Goal: Information Seeking & Learning: Learn about a topic

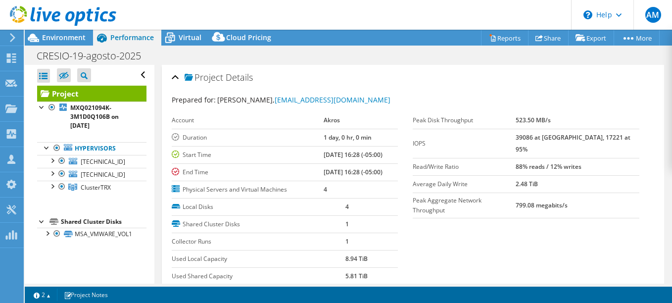
select select "USD"
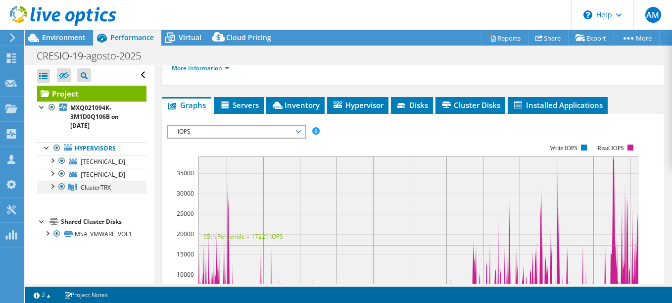
click at [52, 187] on div at bounding box center [52, 186] width 10 height 10
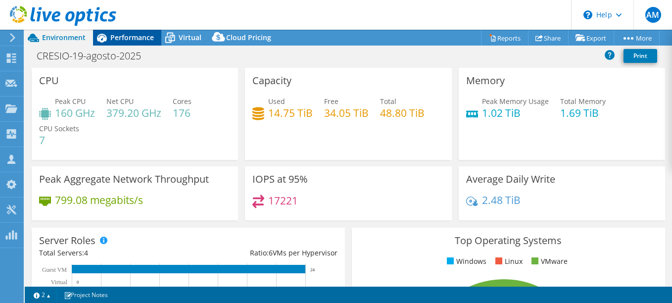
click at [144, 36] on span "Performance" at bounding box center [132, 37] width 44 height 9
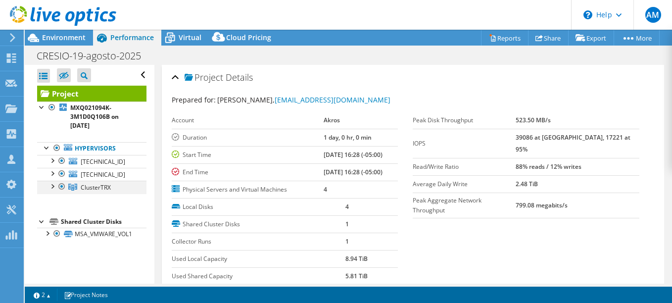
click at [52, 187] on div at bounding box center [52, 186] width 10 height 10
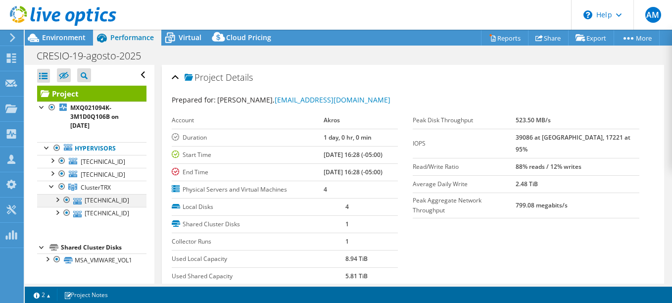
click at [55, 201] on div at bounding box center [57, 199] width 10 height 10
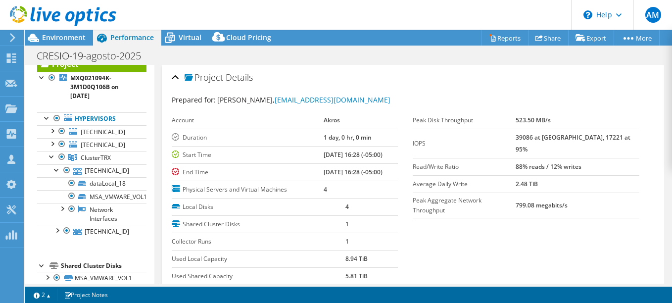
scroll to position [31, 0]
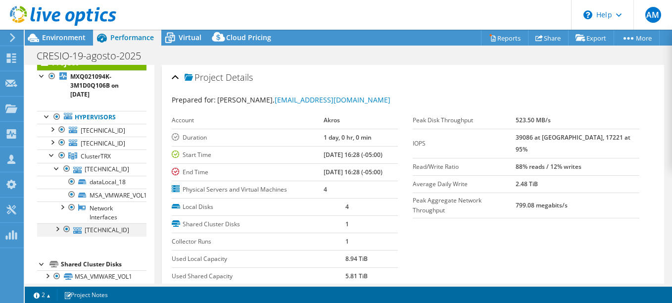
click at [57, 227] on div at bounding box center [57, 228] width 10 height 10
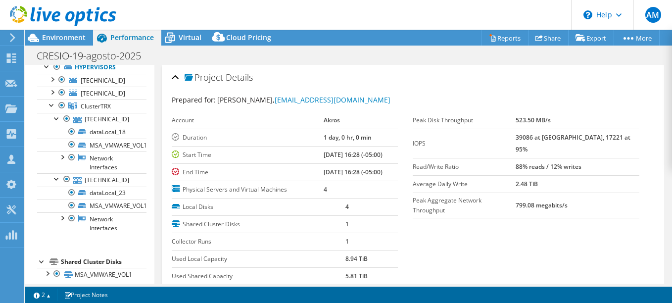
scroll to position [84, 0]
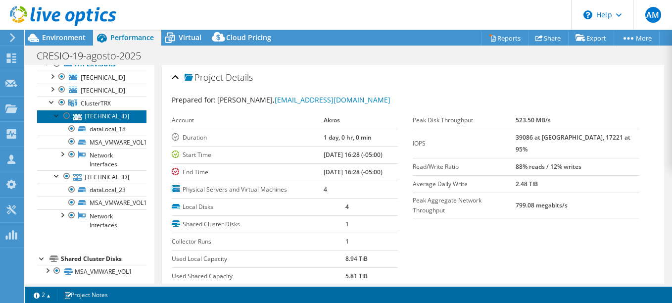
click at [117, 114] on link "[TECHNICAL_ID]" at bounding box center [91, 116] width 109 height 13
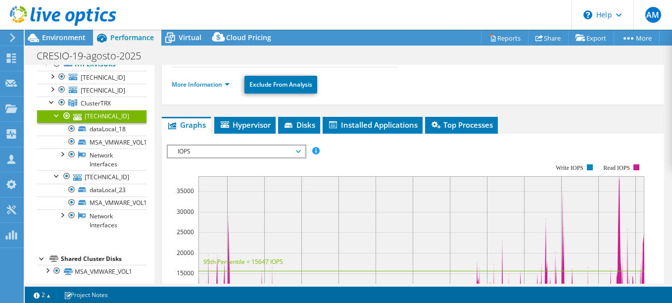
scroll to position [99, 0]
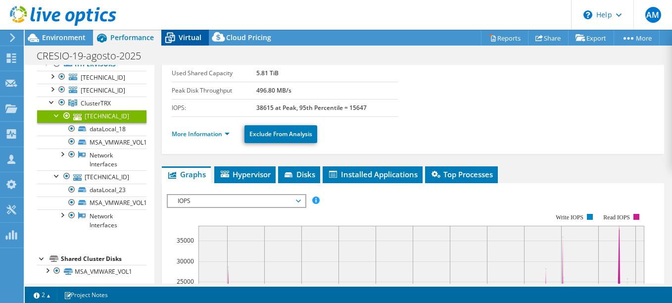
click at [190, 35] on span "Virtual" at bounding box center [190, 37] width 23 height 9
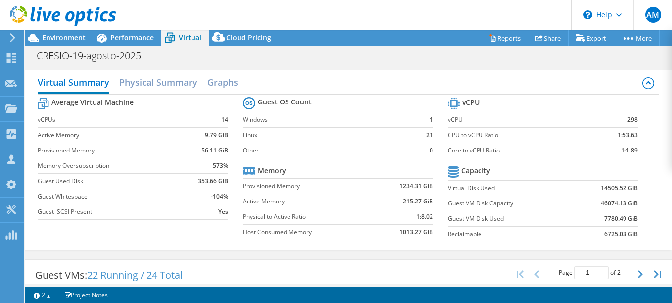
click at [11, 36] on icon at bounding box center [12, 37] width 7 height 9
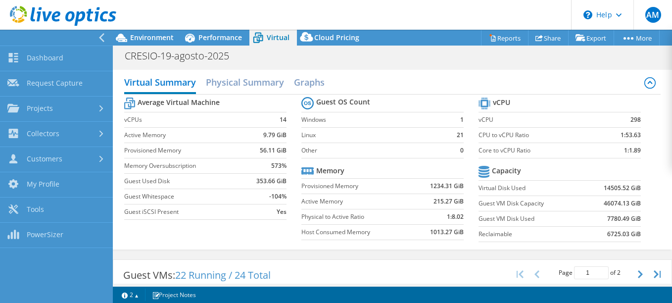
scroll to position [91, 0]
click at [103, 36] on icon at bounding box center [101, 37] width 7 height 9
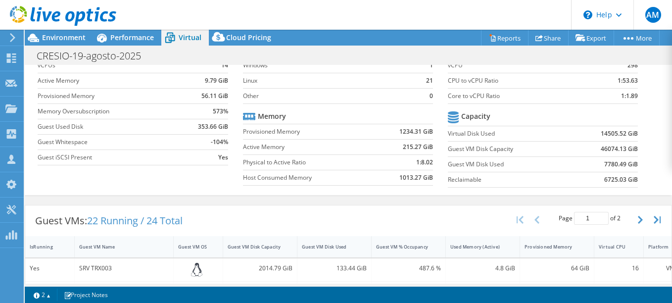
scroll to position [0, 0]
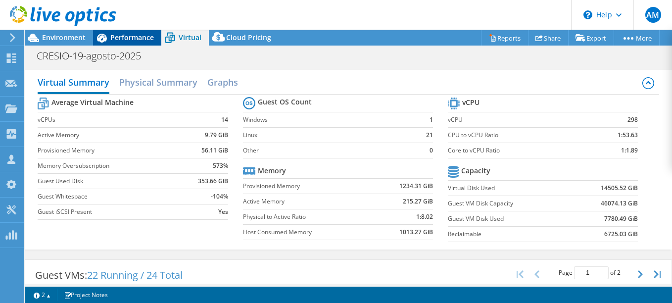
click at [128, 44] on div "Performance" at bounding box center [127, 38] width 68 height 16
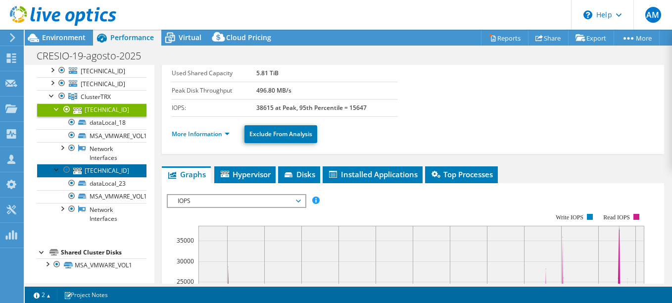
click at [119, 172] on link "[TECHNICAL_ID]" at bounding box center [91, 170] width 109 height 13
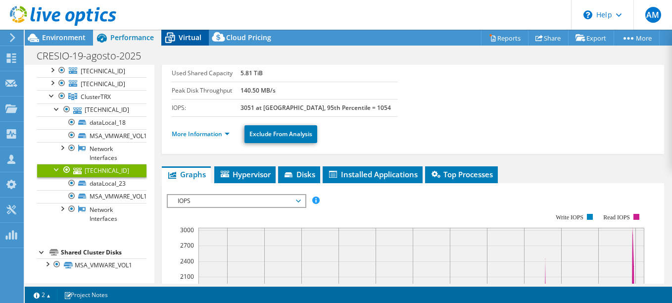
click at [192, 37] on span "Virtual" at bounding box center [190, 37] width 23 height 9
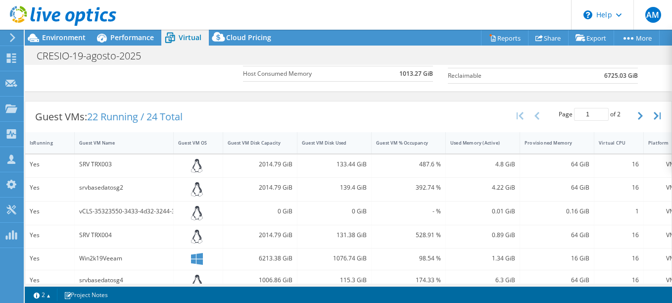
scroll to position [146, 0]
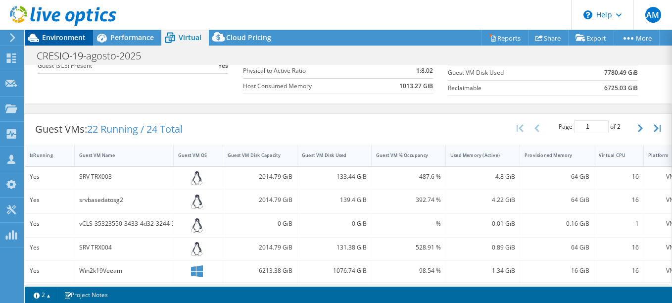
click at [79, 43] on div "Environment" at bounding box center [59, 38] width 68 height 16
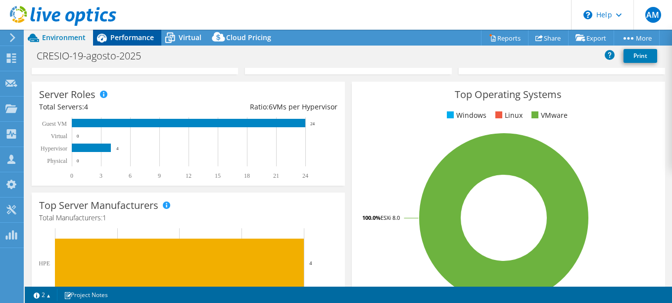
click at [134, 39] on span "Performance" at bounding box center [132, 37] width 44 height 9
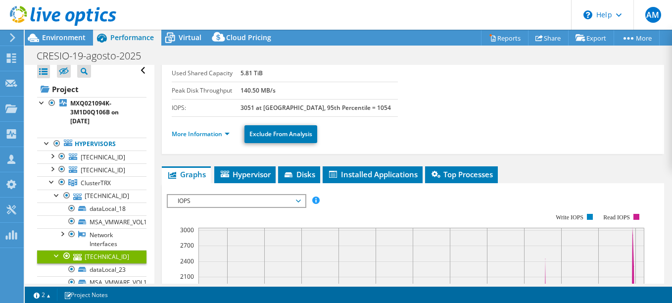
scroll to position [0, 0]
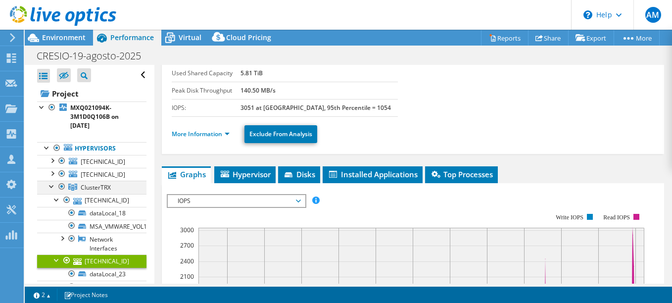
click at [52, 187] on div at bounding box center [52, 186] width 10 height 10
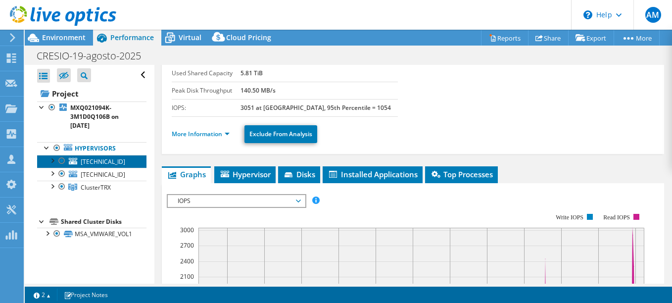
click at [87, 158] on span "[TECHNICAL_ID]" at bounding box center [103, 161] width 45 height 8
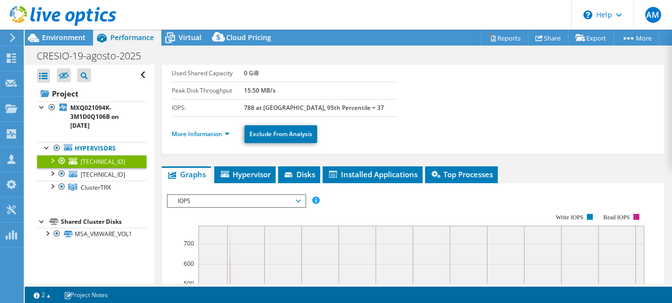
click at [54, 159] on div at bounding box center [52, 160] width 10 height 10
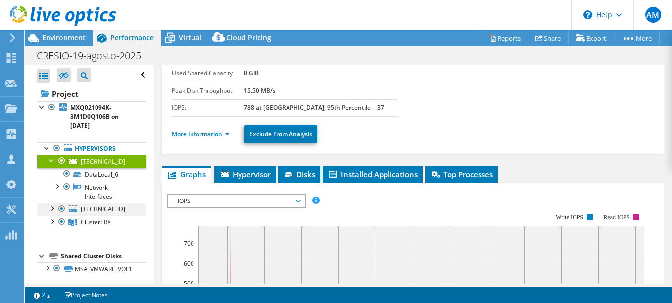
click at [54, 209] on div at bounding box center [52, 208] width 10 height 10
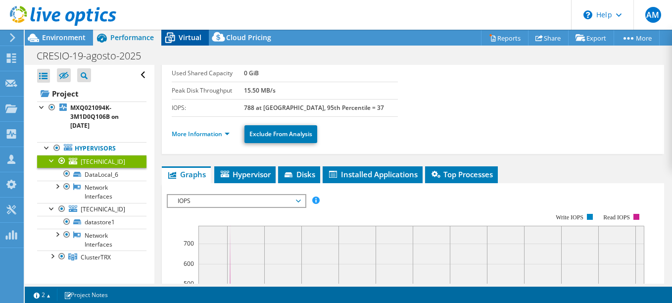
click at [187, 41] on span "Virtual" at bounding box center [190, 37] width 23 height 9
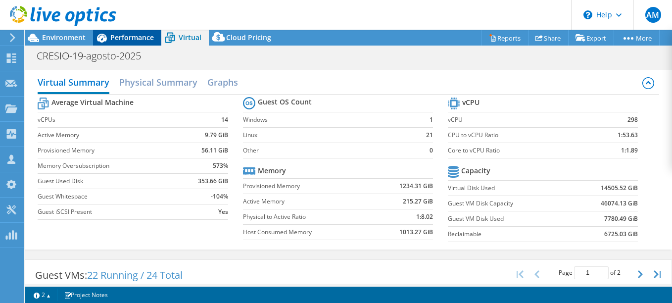
click at [118, 39] on span "Performance" at bounding box center [132, 37] width 44 height 9
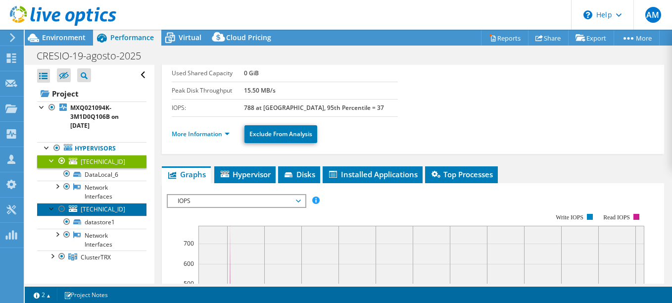
click at [118, 209] on span "[TECHNICAL_ID]" at bounding box center [103, 209] width 45 height 8
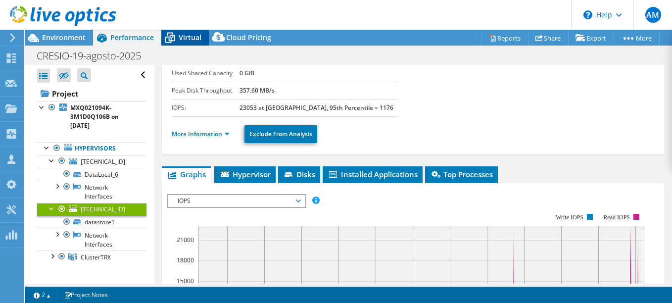
click at [191, 41] on span "Virtual" at bounding box center [190, 37] width 23 height 9
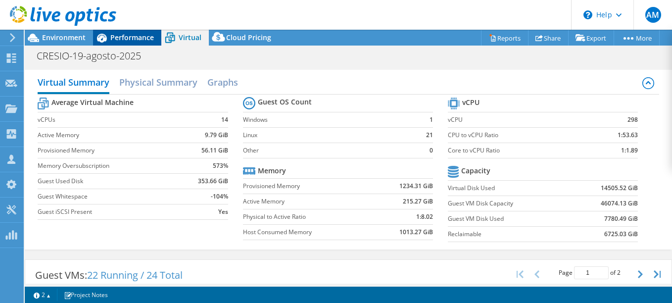
click at [134, 40] on span "Performance" at bounding box center [132, 37] width 44 height 9
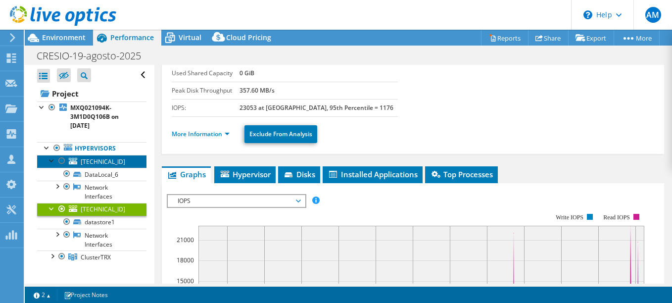
click at [114, 160] on span "[TECHNICAL_ID]" at bounding box center [103, 161] width 45 height 8
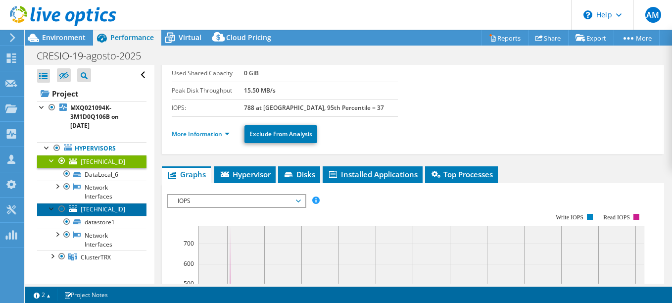
click at [109, 208] on span "[TECHNICAL_ID]" at bounding box center [103, 209] width 45 height 8
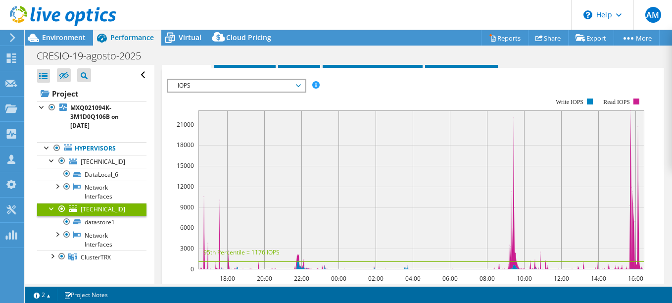
scroll to position [198, 0]
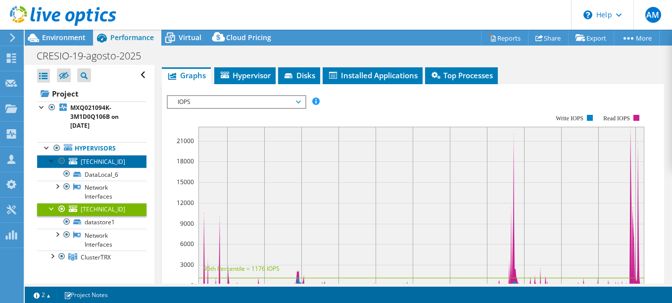
click at [115, 164] on span "[TECHNICAL_ID]" at bounding box center [103, 161] width 45 height 8
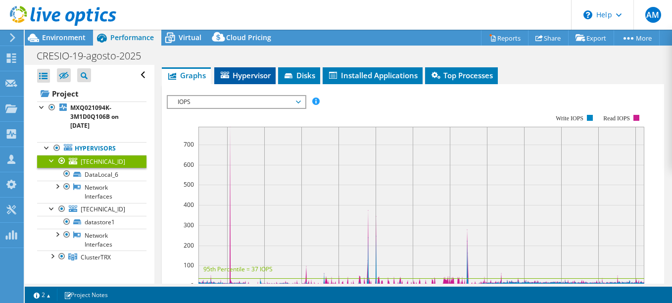
click at [244, 78] on span "Hypervisor" at bounding box center [245, 75] width 52 height 10
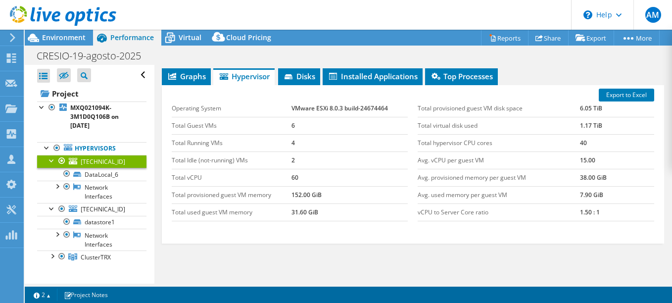
scroll to position [148, 0]
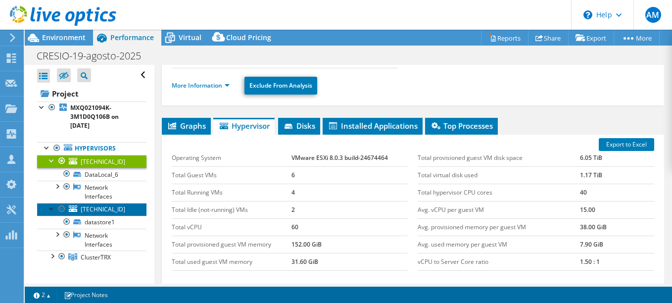
click at [121, 208] on span "[TECHNICAL_ID]" at bounding box center [103, 209] width 45 height 8
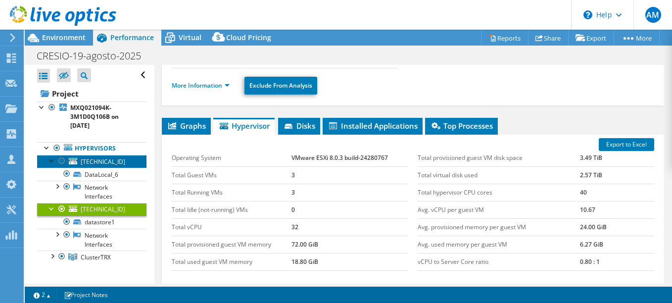
click at [119, 159] on span "[TECHNICAL_ID]" at bounding box center [103, 161] width 45 height 8
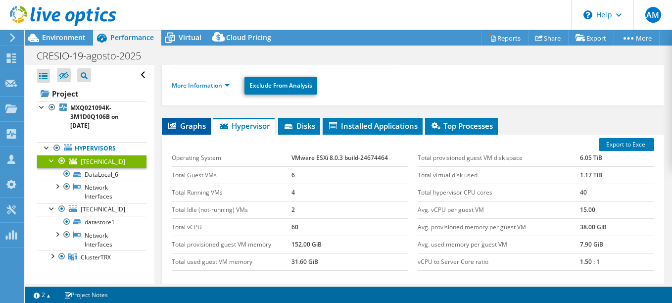
click at [198, 128] on span "Graphs" at bounding box center [186, 126] width 39 height 10
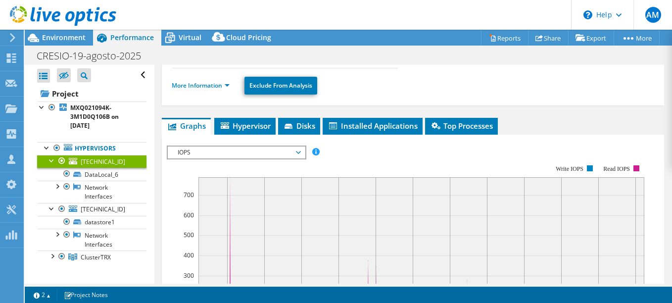
click at [299, 154] on span "IOPS" at bounding box center [236, 153] width 127 height 12
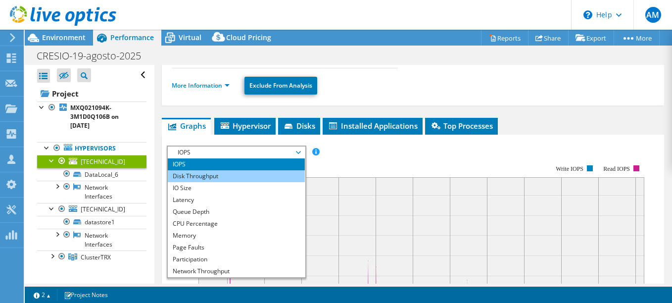
click at [226, 179] on li "Disk Throughput" at bounding box center [236, 176] width 137 height 12
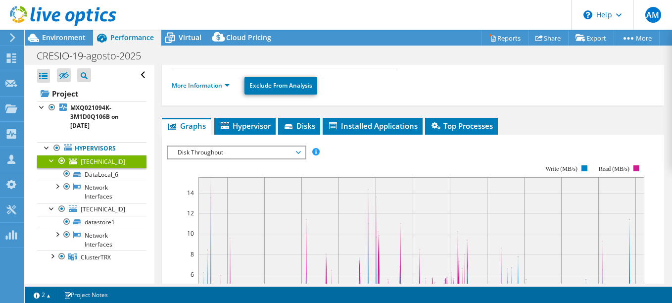
click at [299, 152] on span "Disk Throughput" at bounding box center [236, 153] width 127 height 12
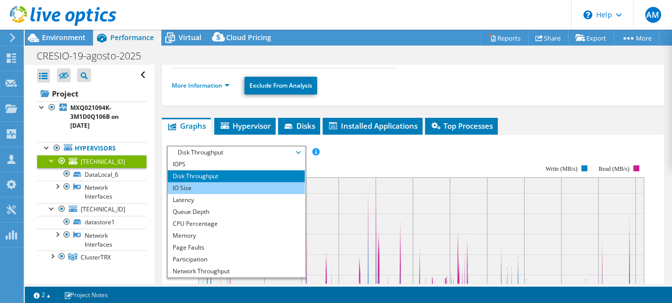
click at [208, 190] on li "IO Size" at bounding box center [236, 188] width 137 height 12
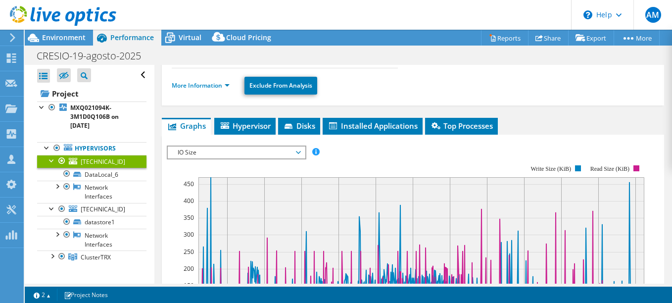
click at [290, 153] on span "IO Size" at bounding box center [236, 153] width 127 height 12
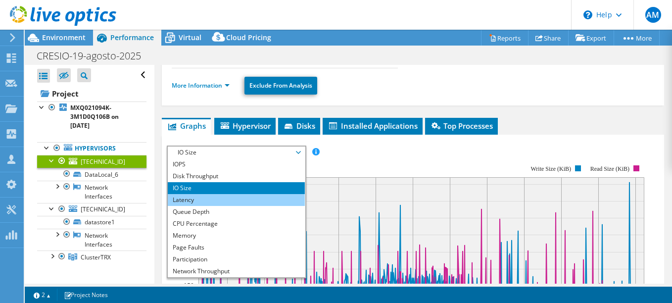
click at [207, 201] on li "Latency" at bounding box center [236, 200] width 137 height 12
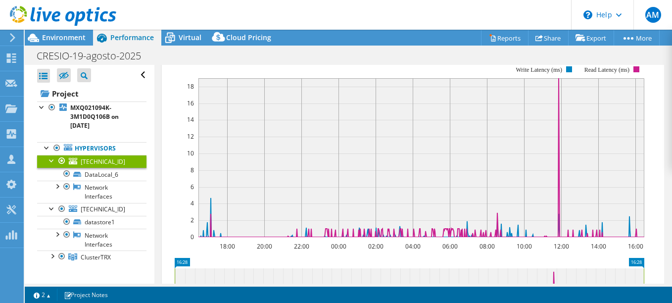
scroll to position [197, 0]
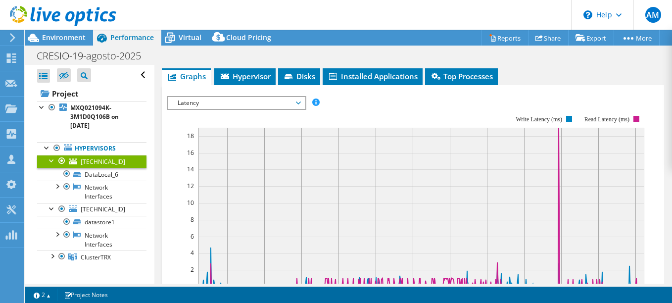
click at [300, 102] on icon at bounding box center [298, 103] width 5 height 3
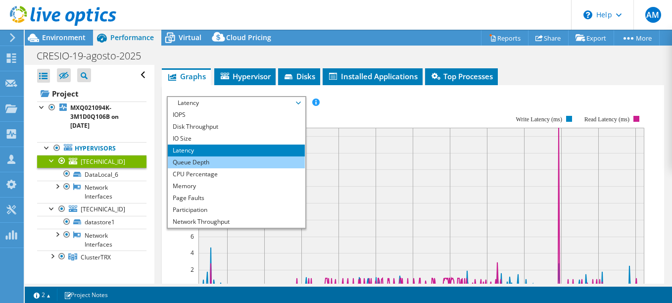
click at [213, 161] on li "Queue Depth" at bounding box center [236, 162] width 137 height 12
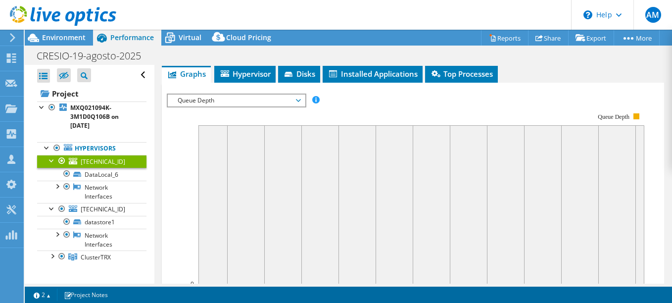
scroll to position [148, 0]
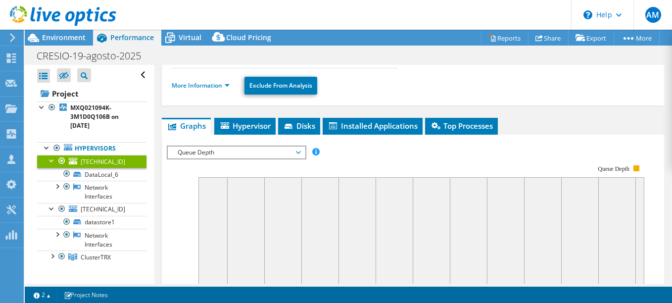
click at [281, 153] on span "Queue Depth" at bounding box center [236, 153] width 127 height 12
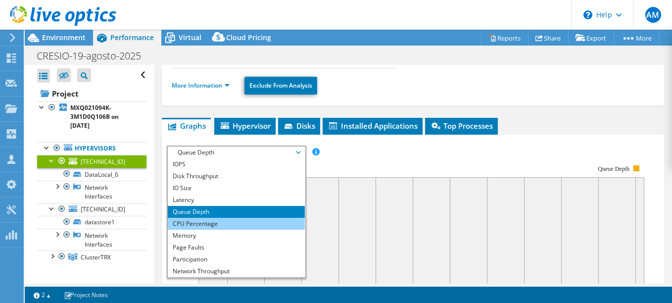
click at [237, 224] on li "CPU Percentage" at bounding box center [236, 224] width 137 height 12
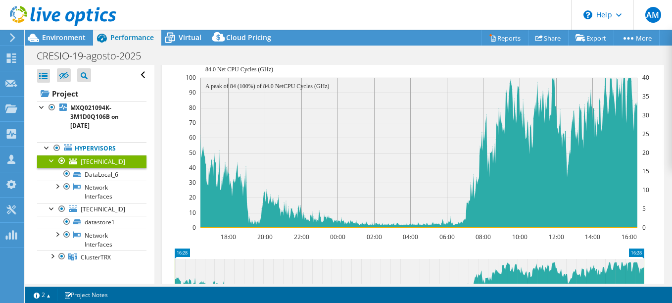
scroll to position [247, 0]
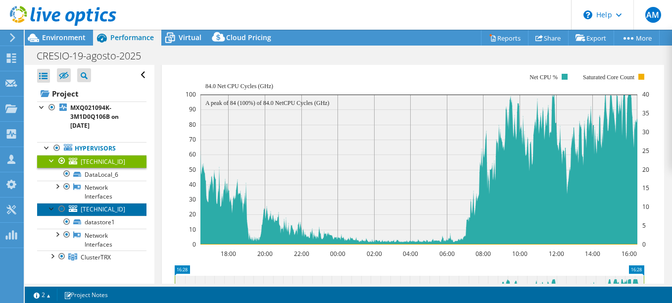
click at [116, 210] on span "[TECHNICAL_ID]" at bounding box center [103, 209] width 45 height 8
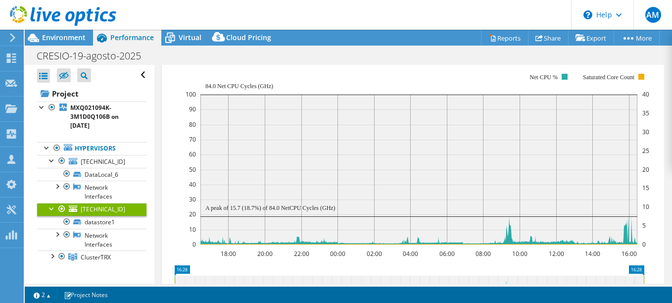
scroll to position [197, 0]
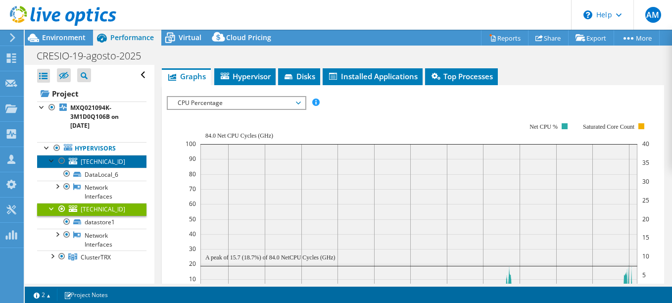
click at [118, 162] on span "[TECHNICAL_ID]" at bounding box center [103, 161] width 45 height 8
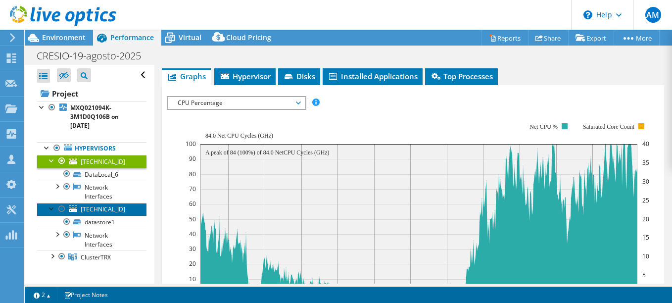
click at [114, 207] on span "[TECHNICAL_ID]" at bounding box center [103, 209] width 45 height 8
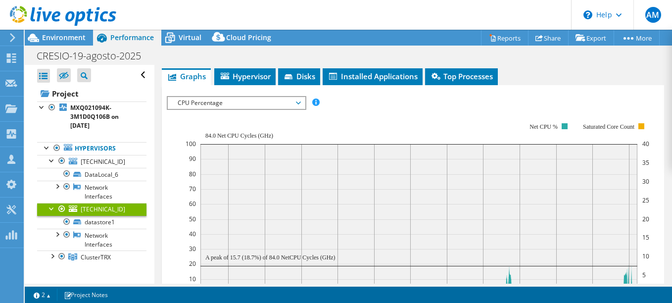
click at [299, 100] on span "CPU Percentage" at bounding box center [236, 103] width 127 height 12
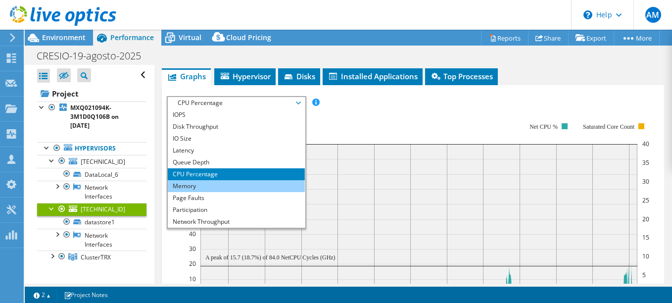
click at [226, 188] on li "Memory" at bounding box center [236, 186] width 137 height 12
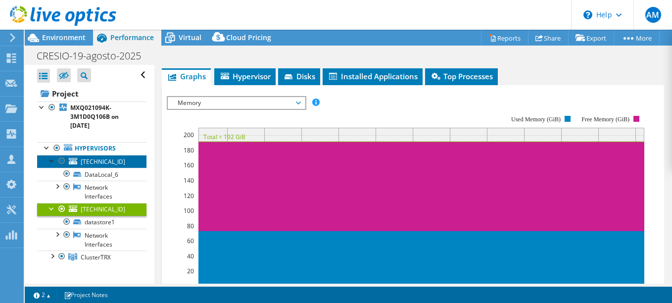
click at [119, 162] on span "[TECHNICAL_ID]" at bounding box center [103, 161] width 45 height 8
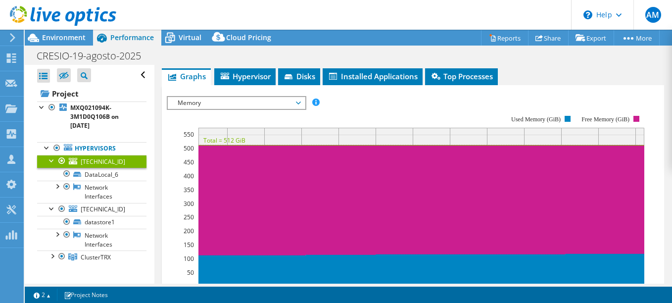
click at [299, 103] on span "Memory" at bounding box center [236, 103] width 127 height 12
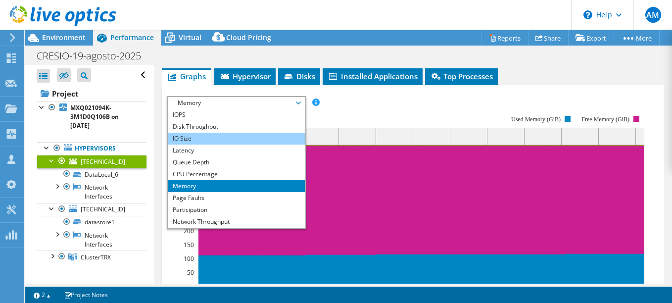
click at [199, 138] on li "IO Size" at bounding box center [236, 139] width 137 height 12
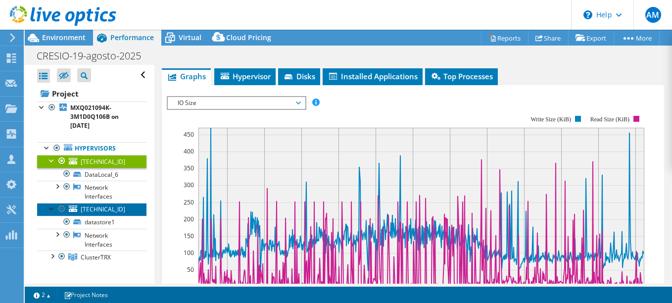
click at [118, 209] on span "[TECHNICAL_ID]" at bounding box center [103, 209] width 45 height 8
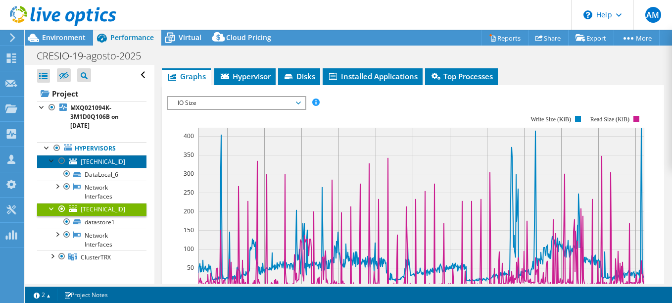
click at [121, 161] on link "[TECHNICAL_ID]" at bounding box center [91, 161] width 109 height 13
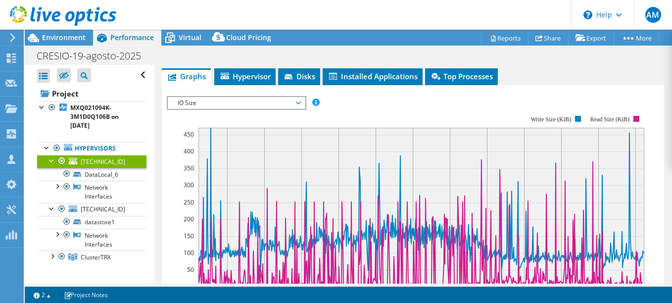
click at [301, 103] on span "IO Size" at bounding box center [236, 103] width 137 height 12
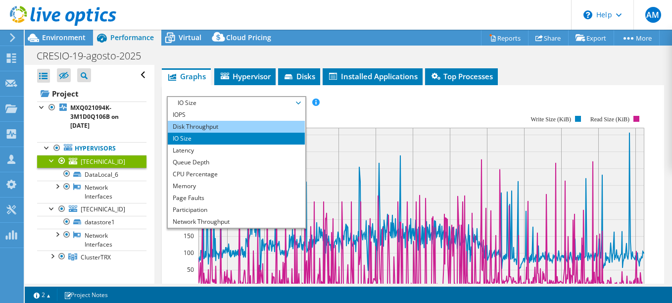
click at [214, 127] on li "Disk Throughput" at bounding box center [236, 127] width 137 height 12
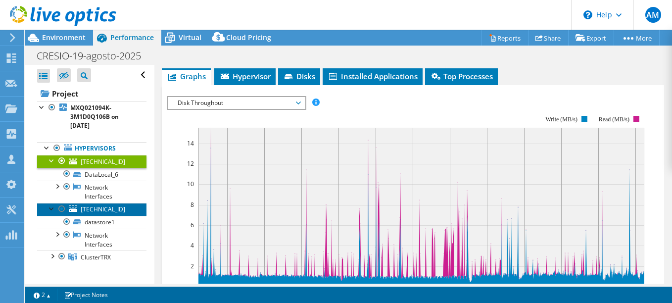
click at [117, 210] on span "[TECHNICAL_ID]" at bounding box center [103, 209] width 45 height 8
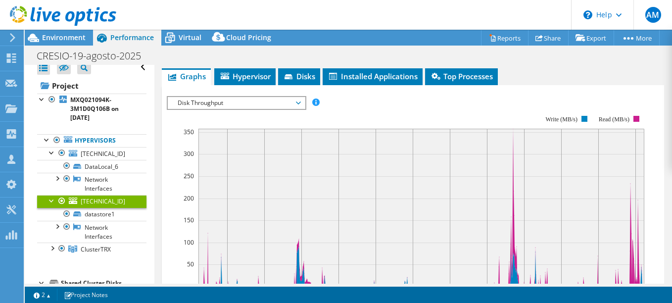
scroll to position [0, 0]
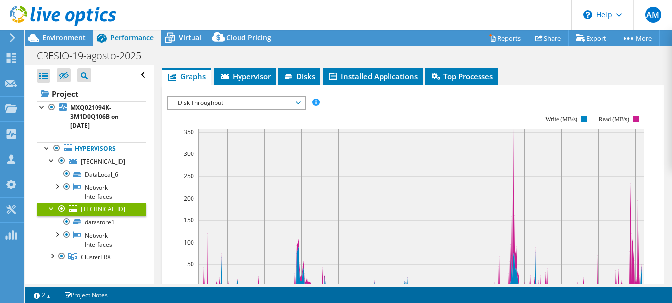
click at [297, 101] on span "Disk Throughput" at bounding box center [236, 103] width 127 height 12
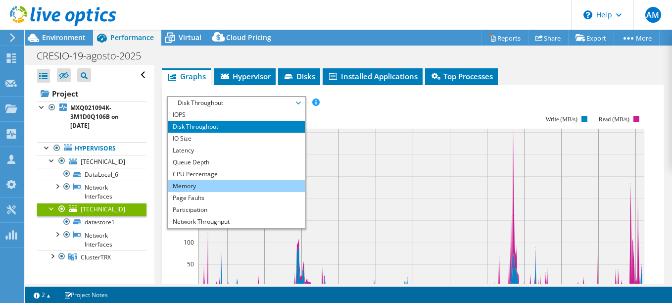
click at [218, 186] on li "Memory" at bounding box center [236, 186] width 137 height 12
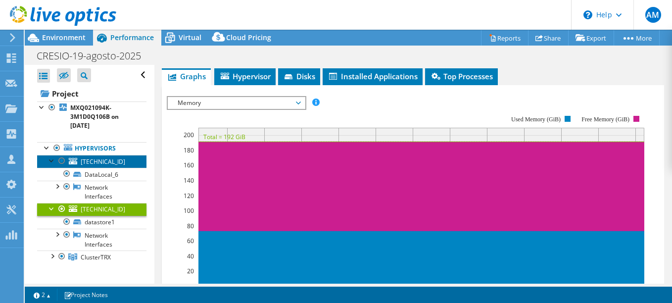
click at [123, 161] on link "[TECHNICAL_ID]" at bounding box center [91, 161] width 109 height 13
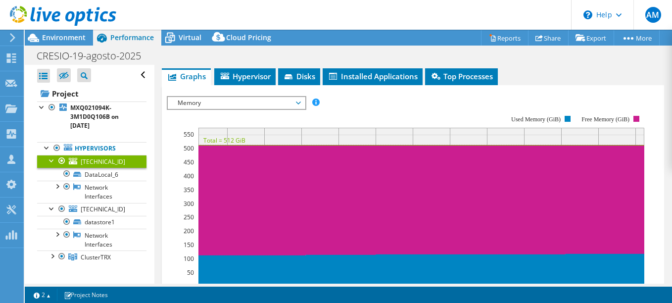
click at [297, 103] on span "Memory" at bounding box center [236, 103] width 127 height 12
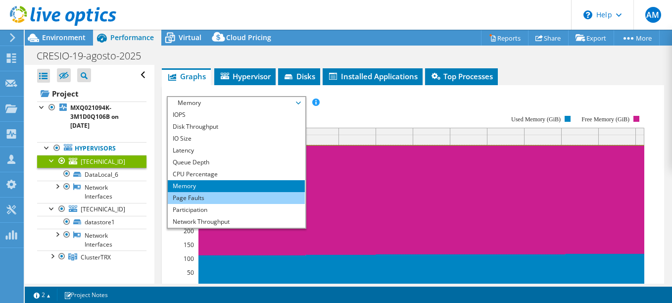
click at [214, 201] on li "Page Faults" at bounding box center [236, 198] width 137 height 12
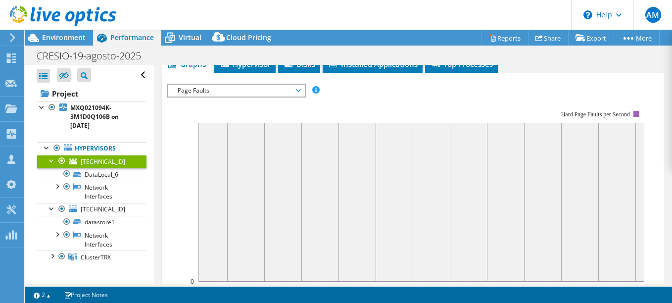
scroll to position [197, 0]
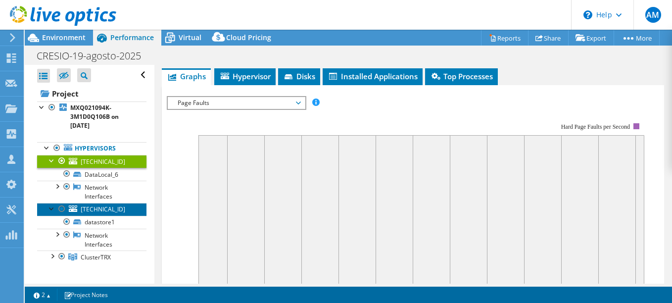
click at [113, 210] on span "[TECHNICAL_ID]" at bounding box center [103, 209] width 45 height 8
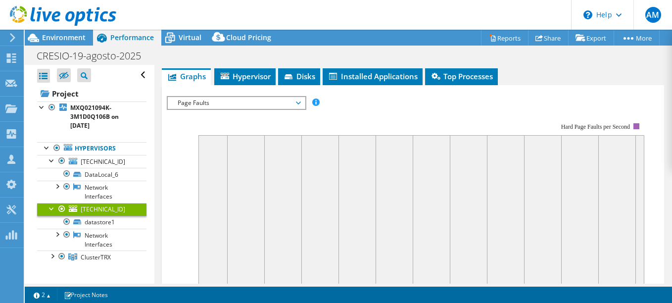
click at [301, 104] on span "Page Faults" at bounding box center [236, 103] width 137 height 12
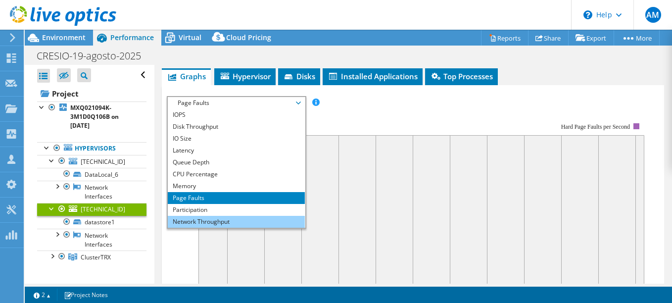
click at [202, 221] on li "Network Throughput" at bounding box center [236, 222] width 137 height 12
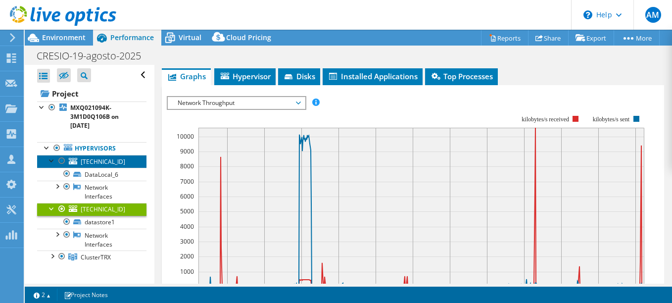
click at [115, 163] on span "[TECHNICAL_ID]" at bounding box center [103, 161] width 45 height 8
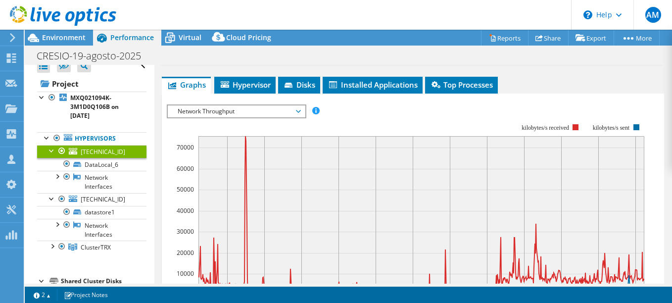
scroll to position [148, 0]
